Goal: Task Accomplishment & Management: Use online tool/utility

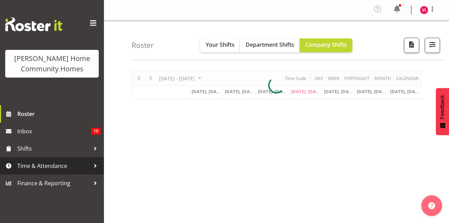
drag, startPoint x: 0, startPoint y: 0, endPoint x: 62, endPoint y: 163, distance: 174.9
click at [62, 163] on span "Time & Attendance" at bounding box center [53, 166] width 73 height 10
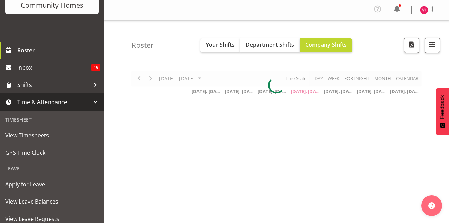
scroll to position [64, 0]
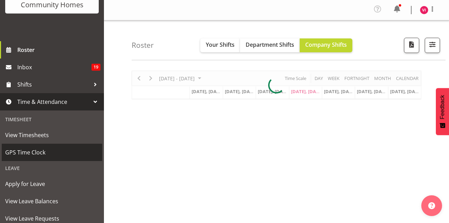
click at [46, 151] on span "GPS Time Clock" at bounding box center [51, 152] width 93 height 10
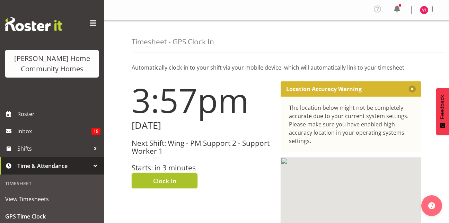
click at [166, 177] on span "Clock In" at bounding box center [164, 180] width 23 height 9
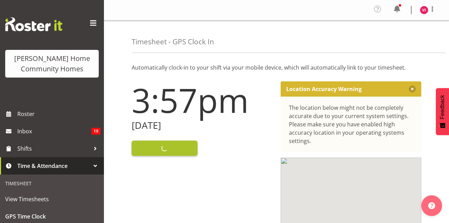
click at [166, 177] on div "3:57pm Thursday, 28th August 2025 Clock In" at bounding box center [201, 206] width 149 height 258
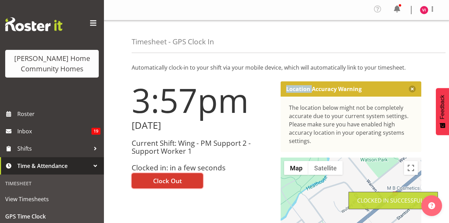
drag, startPoint x: 166, startPoint y: 177, endPoint x: 151, endPoint y: 124, distance: 54.7
click at [151, 124] on div "3:57pm Thursday, 28th August 2025 Current Shift: Wing - PM Support 2 - Support …" at bounding box center [201, 206] width 149 height 258
